Goal: Task Accomplishment & Management: Manage account settings

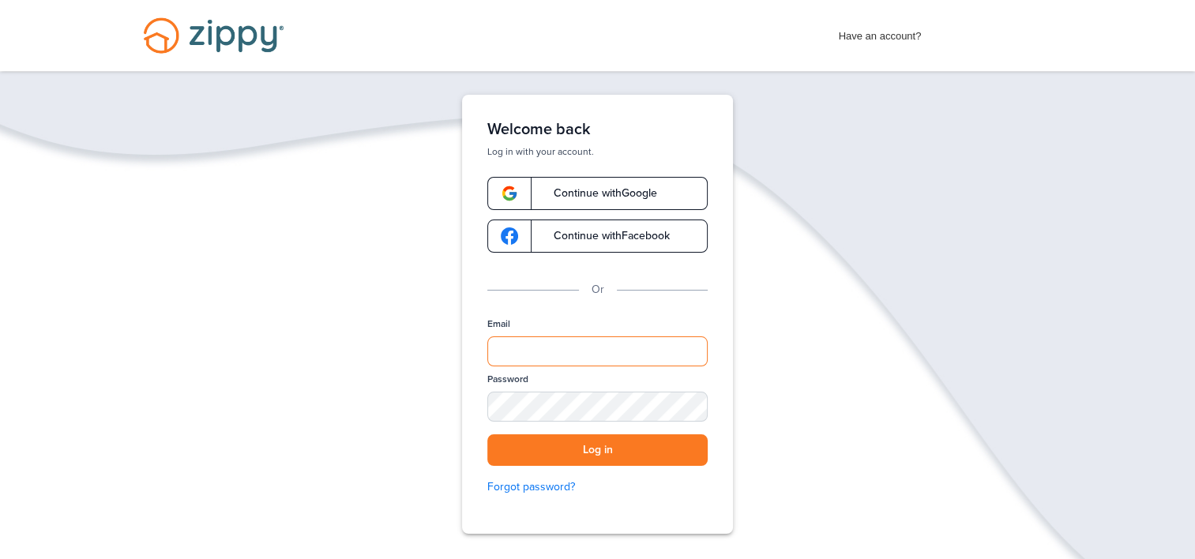
click at [574, 355] on input "Email" at bounding box center [597, 351] width 220 height 30
type input "**********"
click at [487, 434] on button "Log in" at bounding box center [597, 450] width 220 height 32
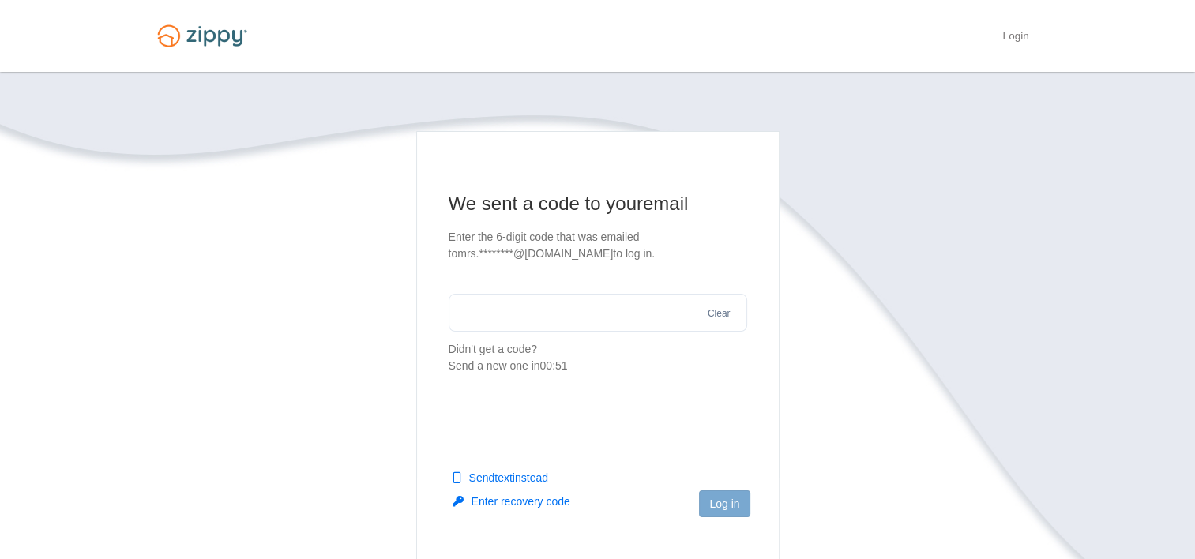
click at [535, 317] on input "text" at bounding box center [597, 313] width 298 height 38
type input "******"
click at [713, 515] on button "Log in" at bounding box center [724, 503] width 51 height 27
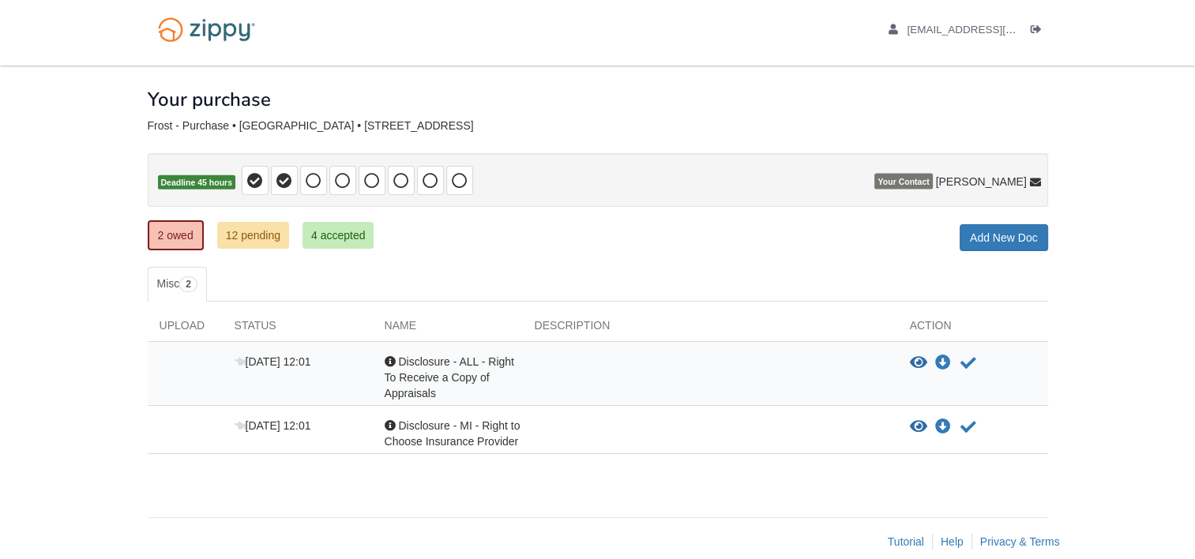
scroll to position [25, 0]
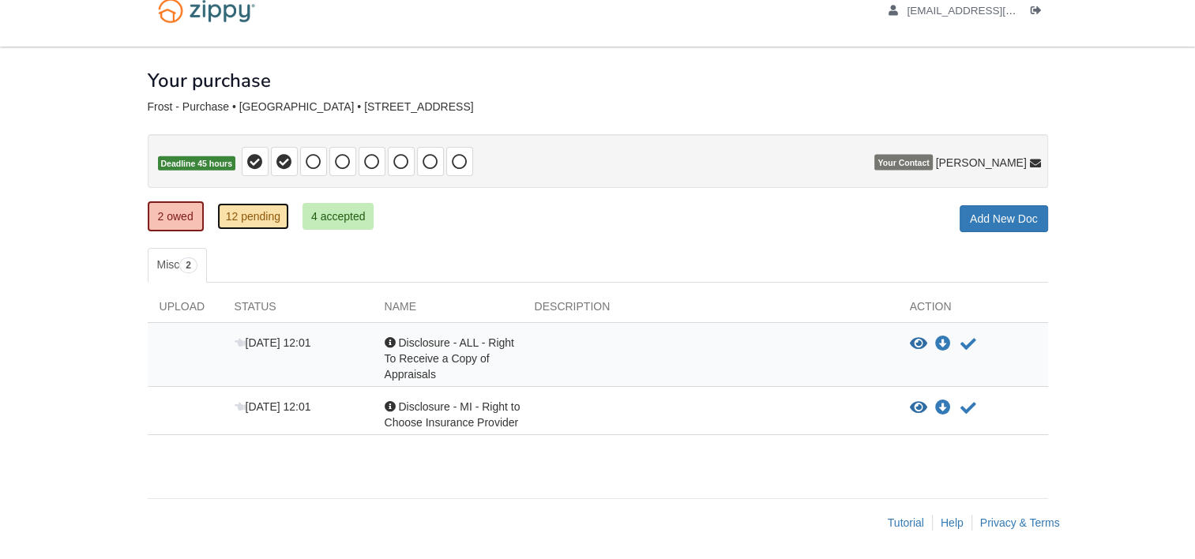
click at [253, 216] on link "12 pending" at bounding box center [253, 216] width 72 height 27
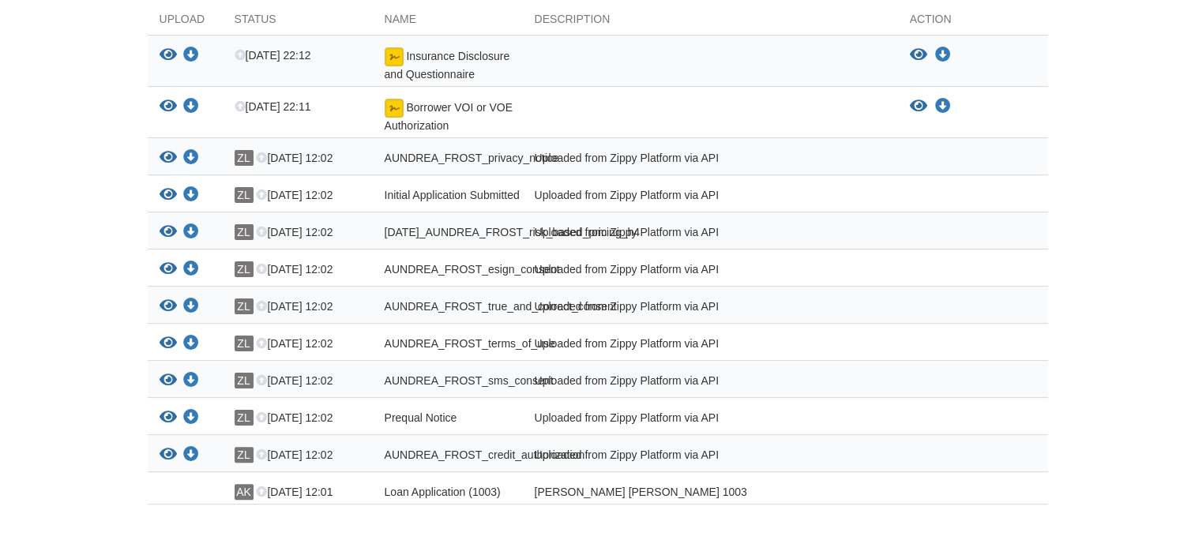
scroll to position [311, 0]
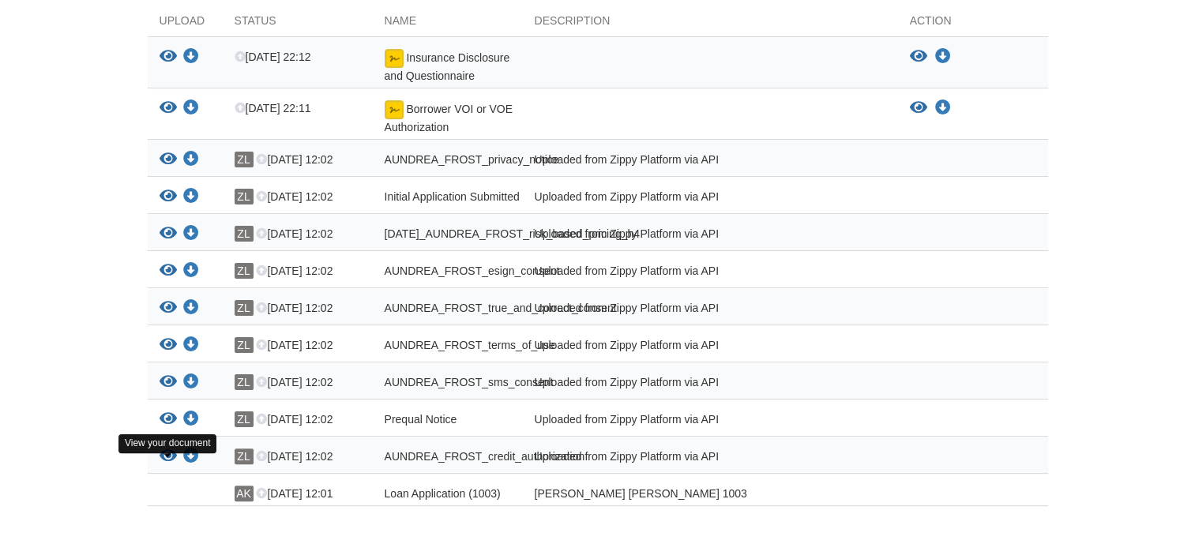
click at [165, 461] on icon "View AUNDREA_FROST_credit_authorization" at bounding box center [167, 456] width 17 height 16
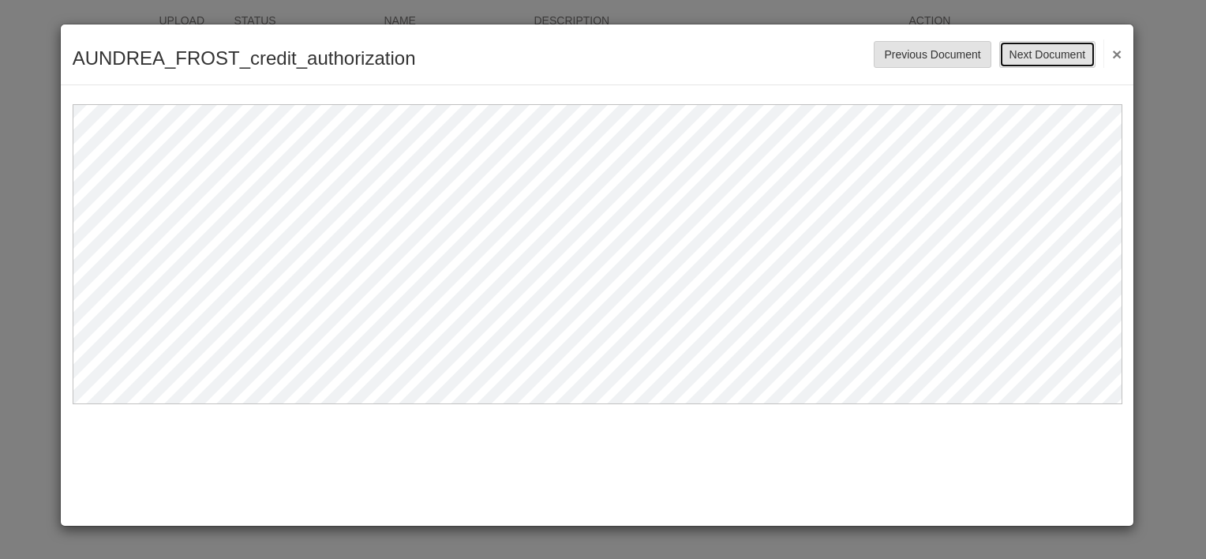
click at [1029, 51] on button "Next Document" at bounding box center [1048, 54] width 96 height 27
click at [1037, 47] on button "Next Document" at bounding box center [1048, 54] width 96 height 27
click at [1048, 60] on button "Next Document" at bounding box center [1048, 54] width 96 height 27
click at [1165, 283] on div "AUNDREA_FROST_privacy_notice Save Cancel Previous Document Next Document ×" at bounding box center [603, 279] width 1206 height 559
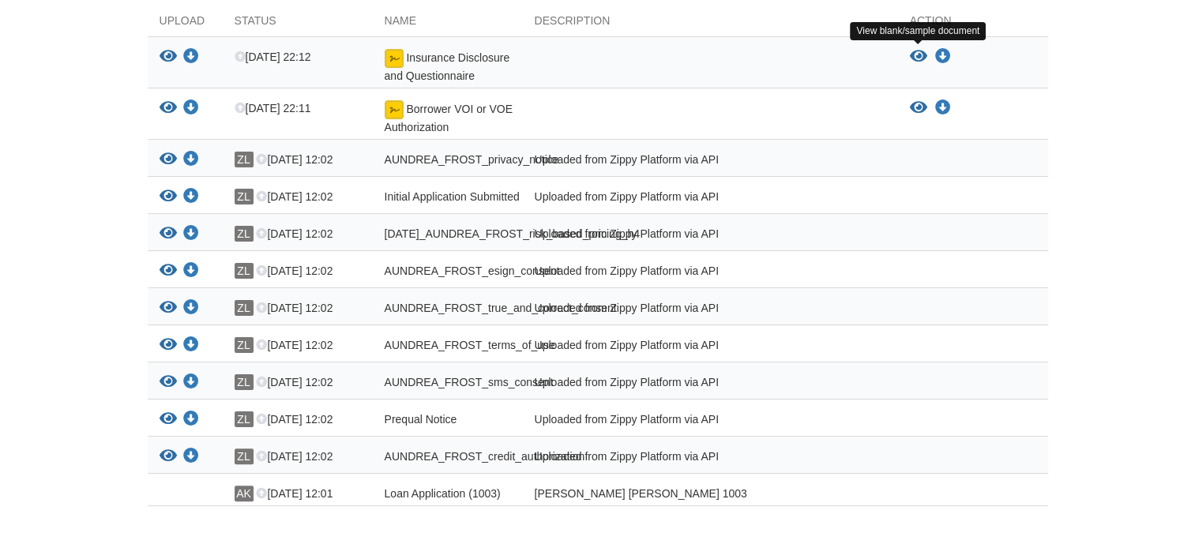
click at [914, 53] on icon "View Insurance Disclosure and Questionnaire" at bounding box center [918, 57] width 17 height 16
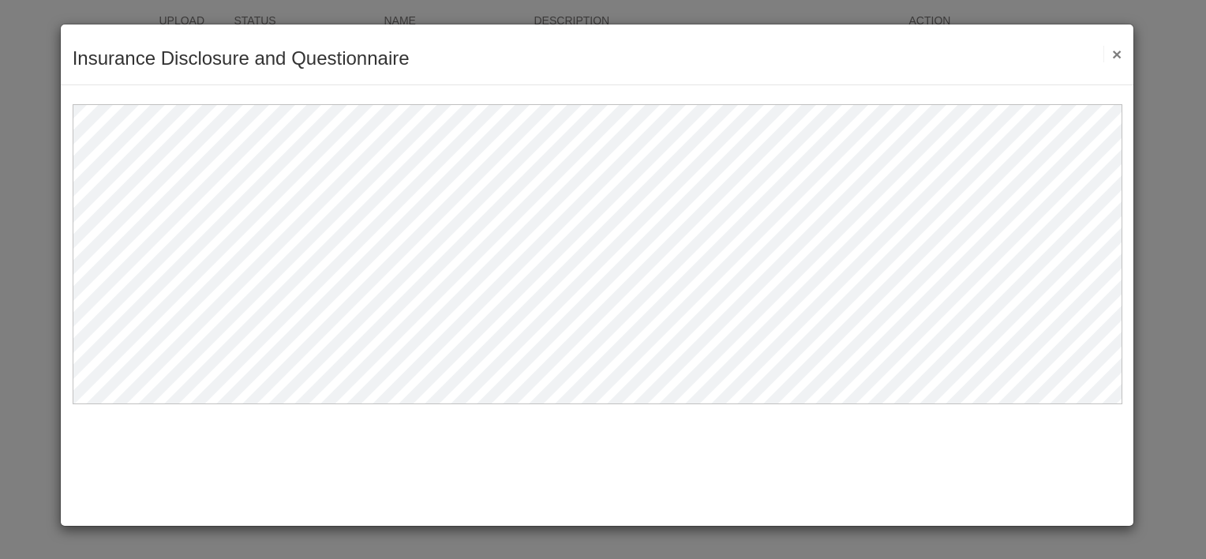
click at [1154, 202] on div "Insurance Disclosure and Questionnaire Save Cancel Previous Document Next Docum…" at bounding box center [603, 279] width 1206 height 559
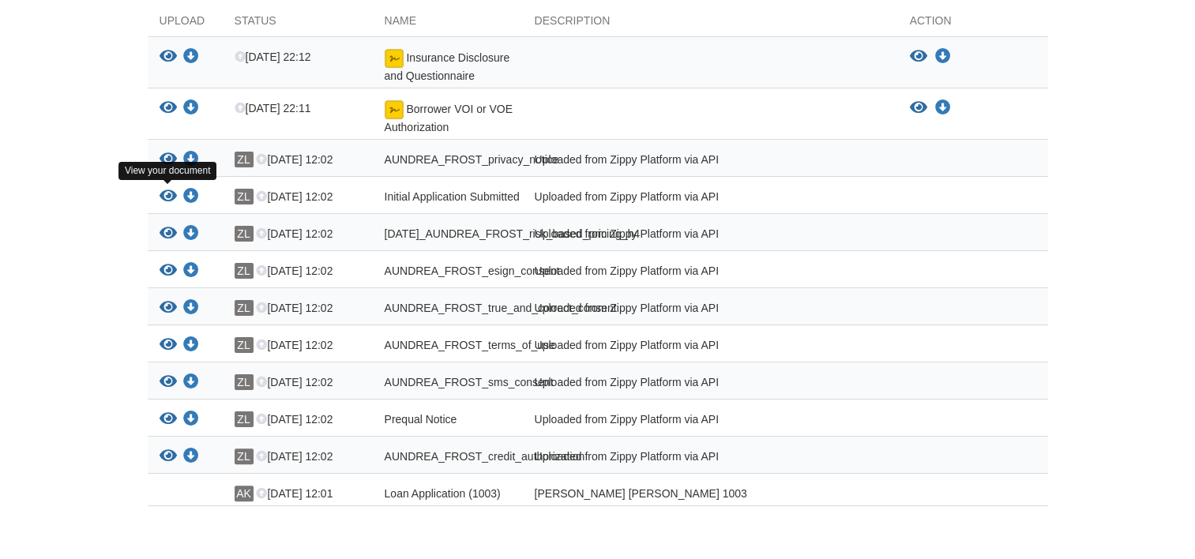
click at [167, 196] on icon "View Initial Application Submitted" at bounding box center [167, 197] width 17 height 16
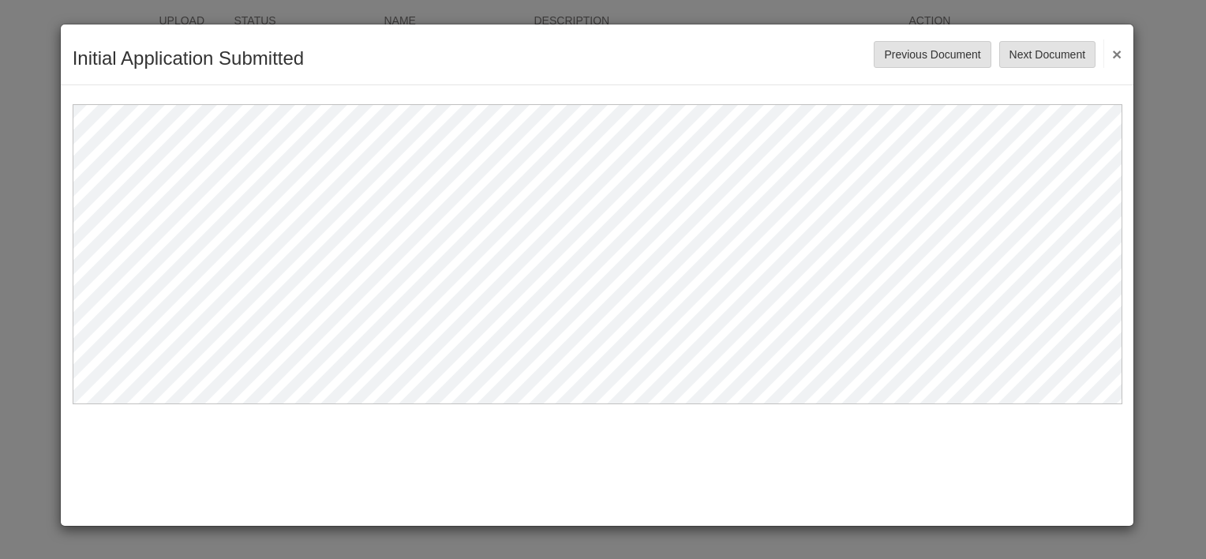
click at [1172, 236] on div "Initial Application Submitted Save Cancel Previous Document Next Document ×" at bounding box center [603, 279] width 1206 height 559
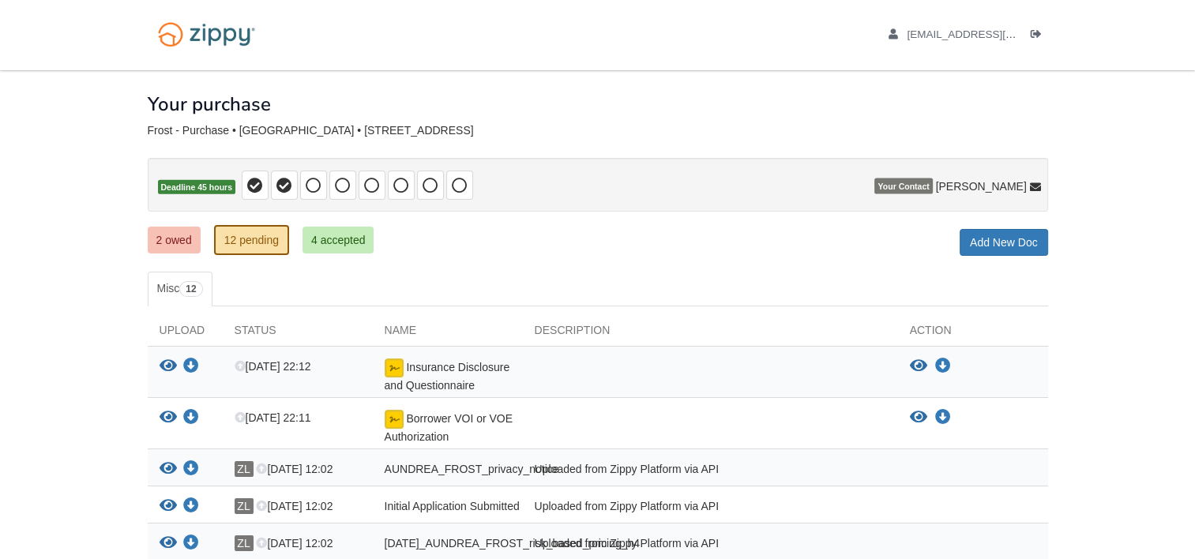
scroll to position [0, 0]
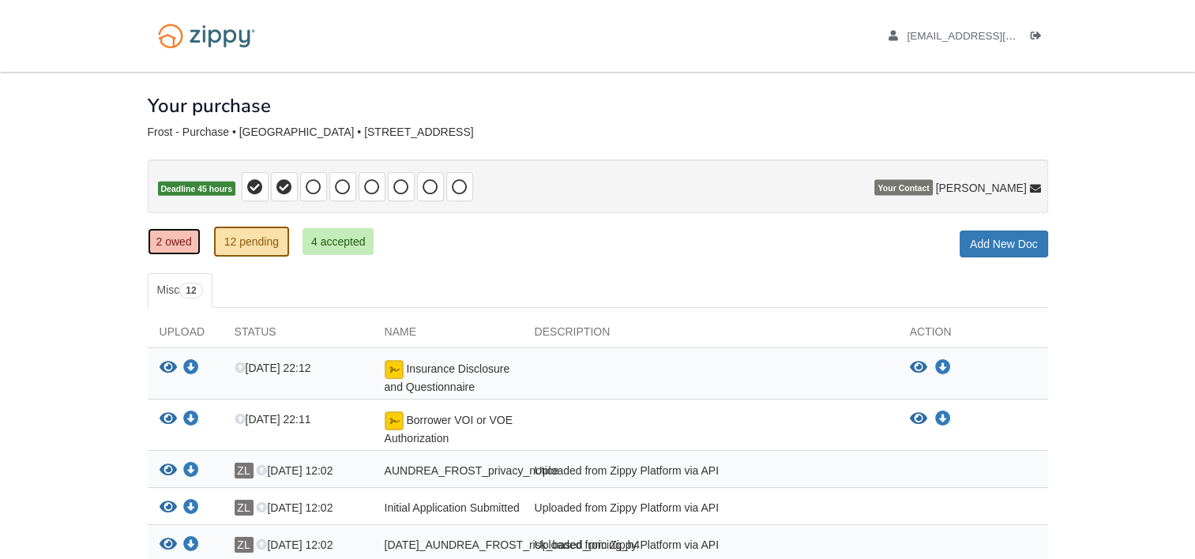
click at [171, 239] on link "2 owed" at bounding box center [174, 241] width 53 height 27
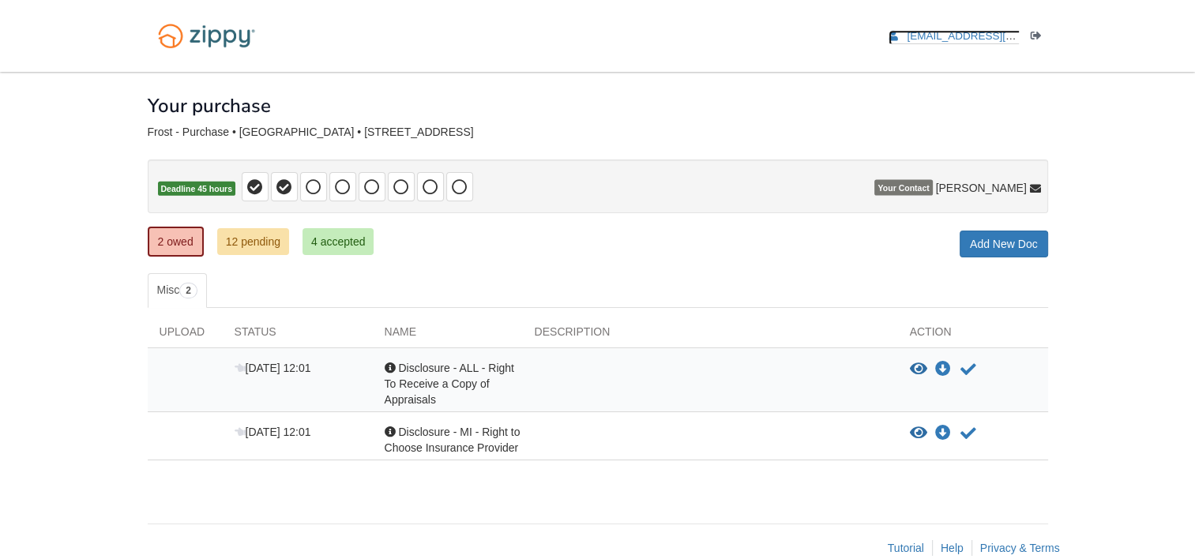
click at [955, 41] on span "[EMAIL_ADDRESS][DOMAIN_NAME]" at bounding box center [996, 36] width 181 height 12
click at [262, 243] on link "12 pending" at bounding box center [253, 241] width 72 height 27
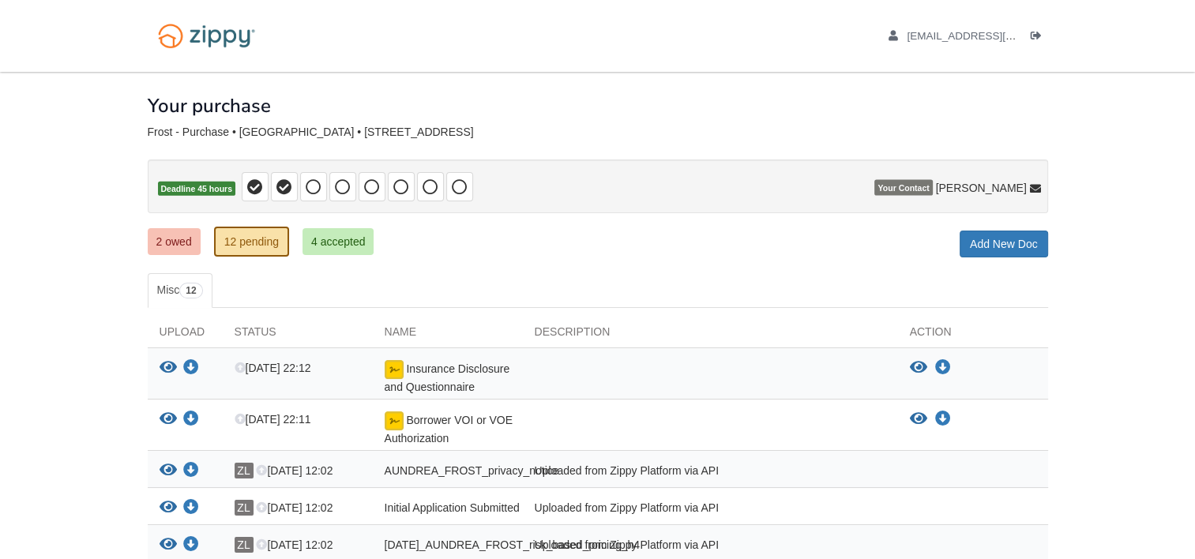
click at [400, 364] on img at bounding box center [394, 369] width 19 height 19
click at [444, 366] on span "Insurance Disclosure and Questionnaire" at bounding box center [448, 377] width 126 height 31
click at [935, 370] on icon "Download Insurance Disclosure and Questionnaire" at bounding box center [943, 368] width 16 height 16
click at [167, 363] on icon "View Insurance Disclosure and Questionnaire" at bounding box center [167, 368] width 17 height 16
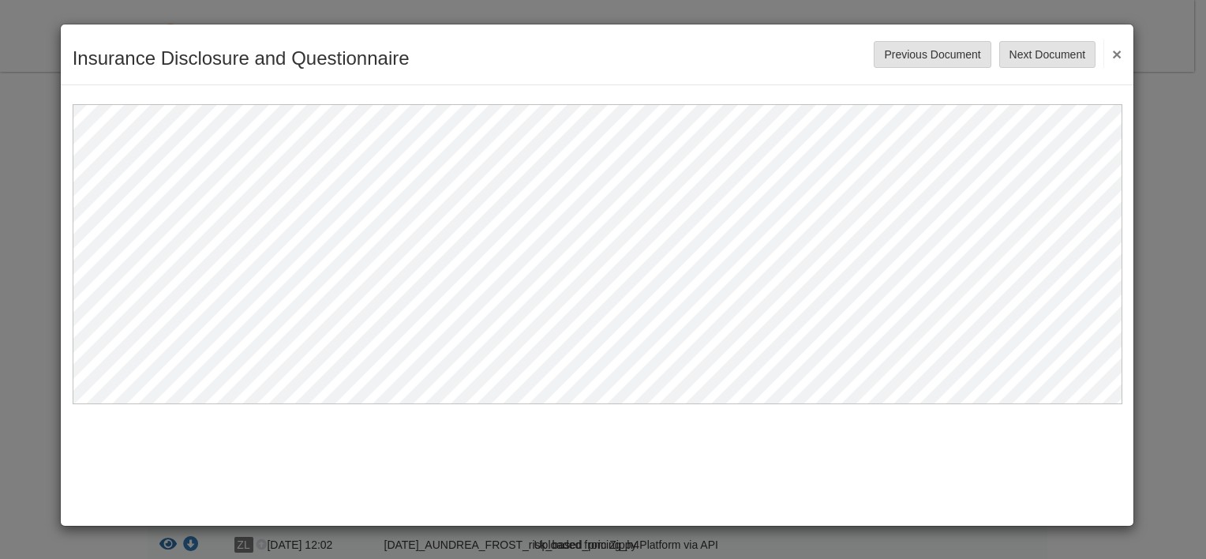
click at [666, 462] on div "Insurance Disclosure and Questionnaire Save Cancel Previous Document Next Docum…" at bounding box center [597, 275] width 1075 height 503
click at [1115, 52] on button "×" at bounding box center [1113, 53] width 18 height 28
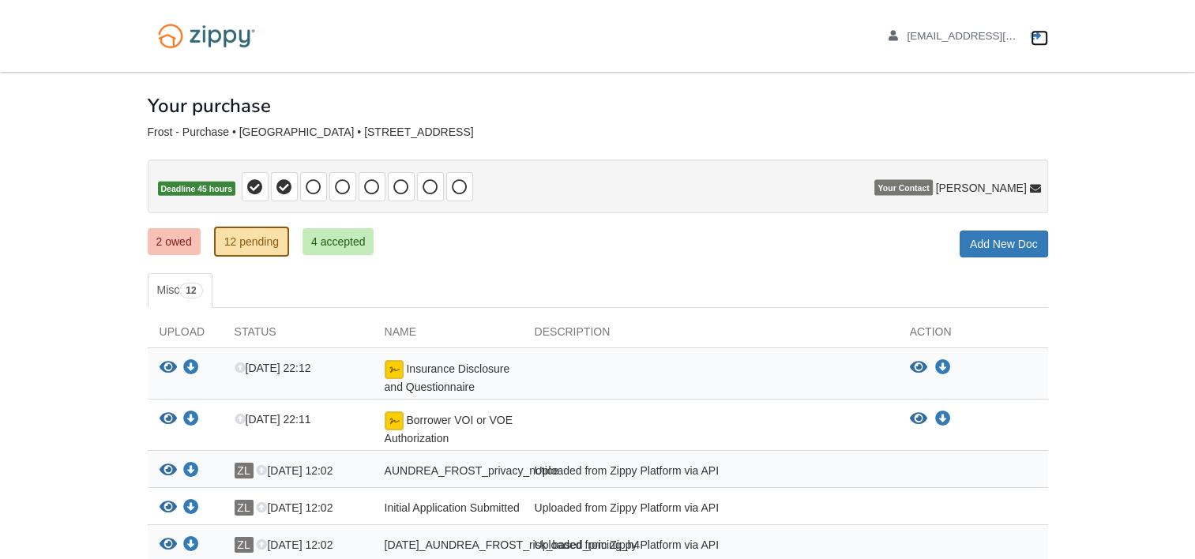
click at [1037, 37] on icon "Log out" at bounding box center [1035, 36] width 11 height 11
